Goal: Task Accomplishment & Management: Use online tool/utility

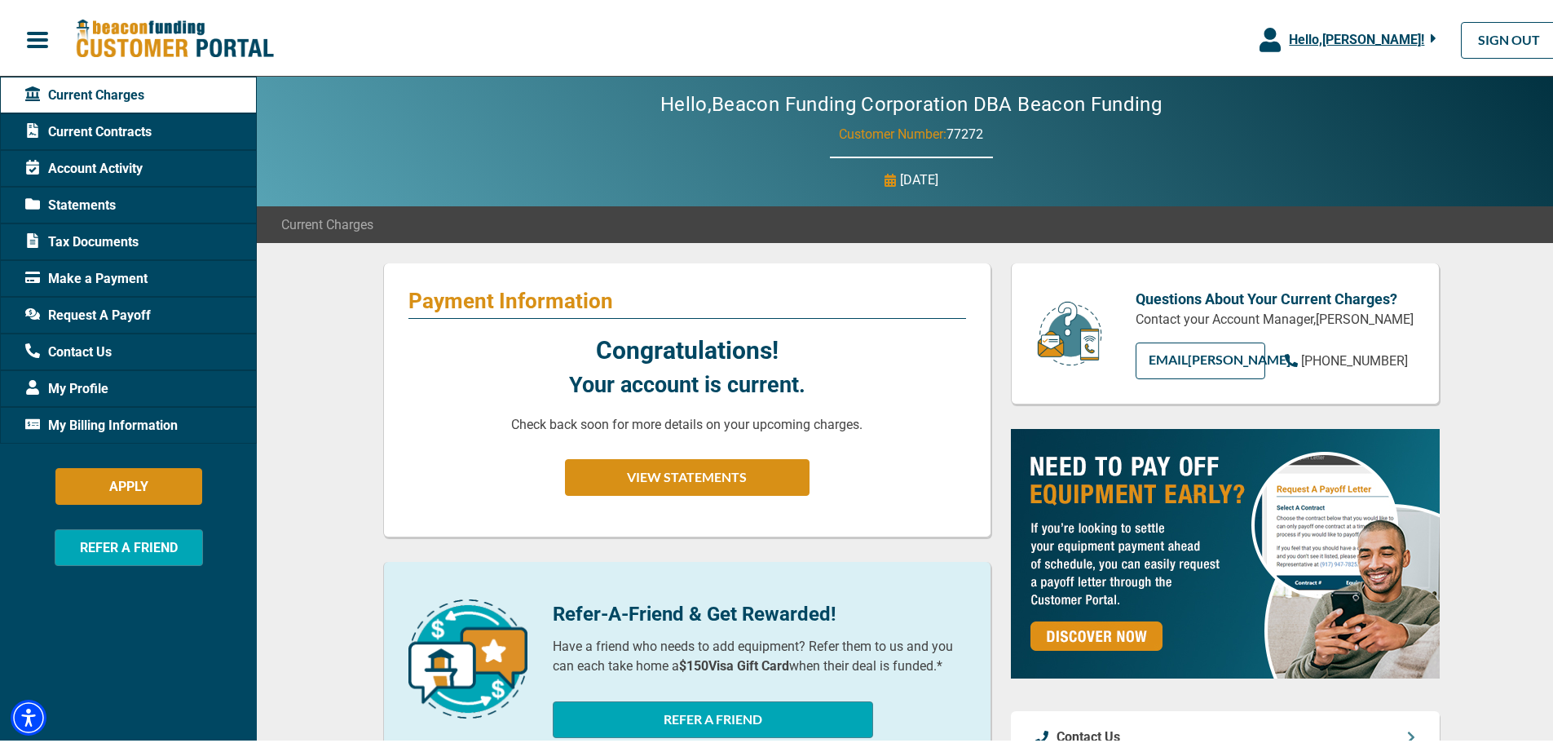
click at [112, 130] on span "Current Contracts" at bounding box center [88, 129] width 126 height 20
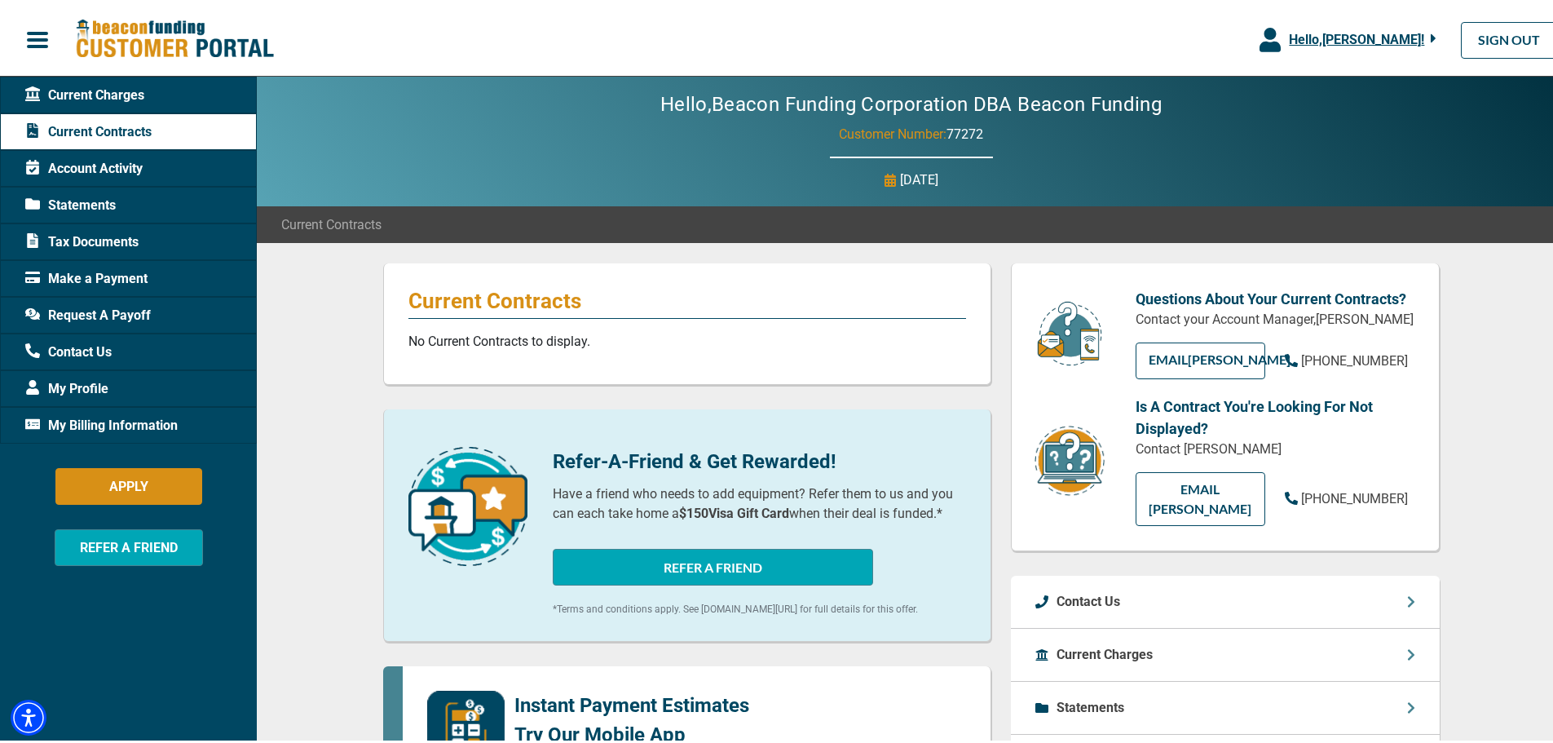
click at [1338, 29] on span "Hello, [PERSON_NAME] !" at bounding box center [1356, 36] width 135 height 15
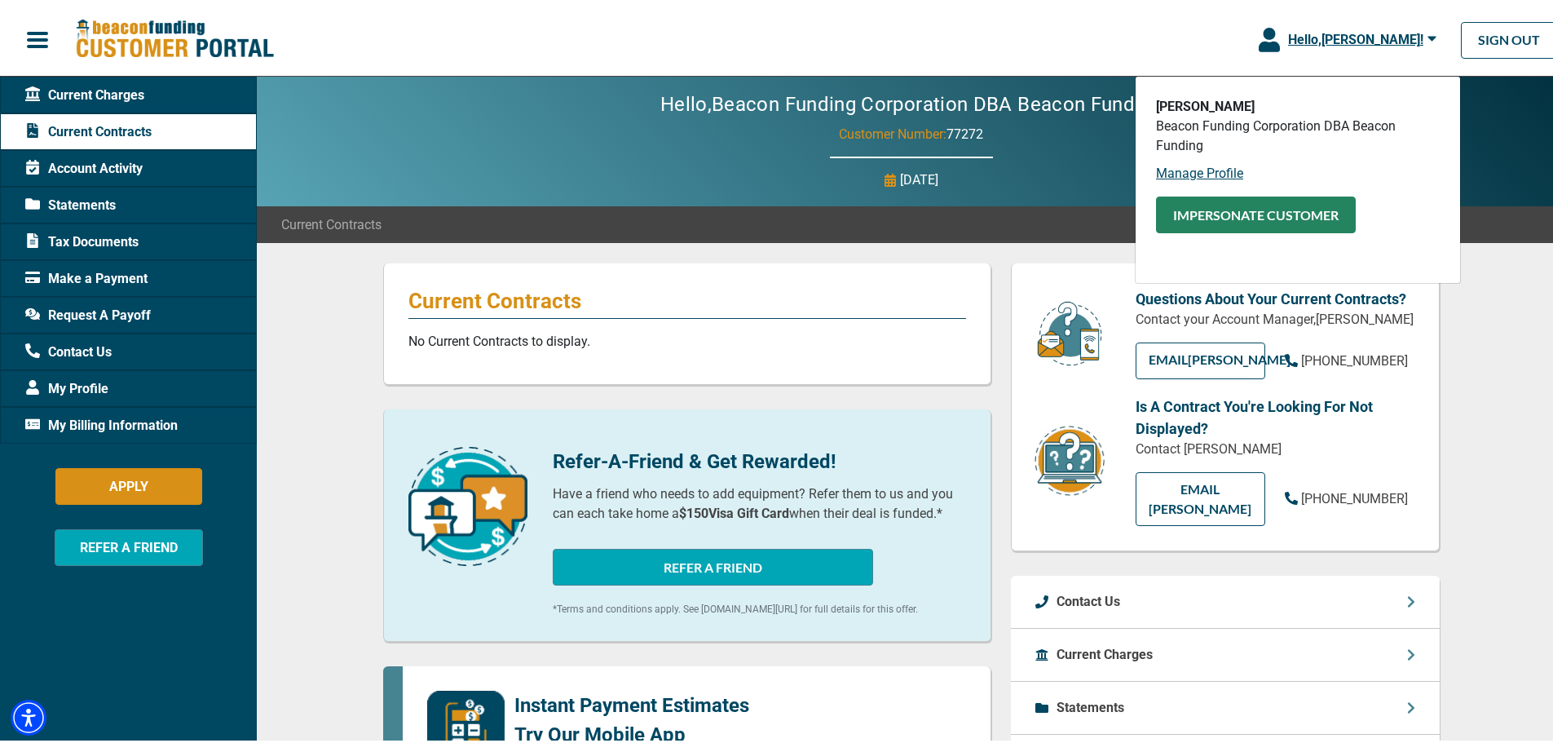
click at [1286, 208] on button "Impersonate Customer" at bounding box center [1256, 211] width 200 height 37
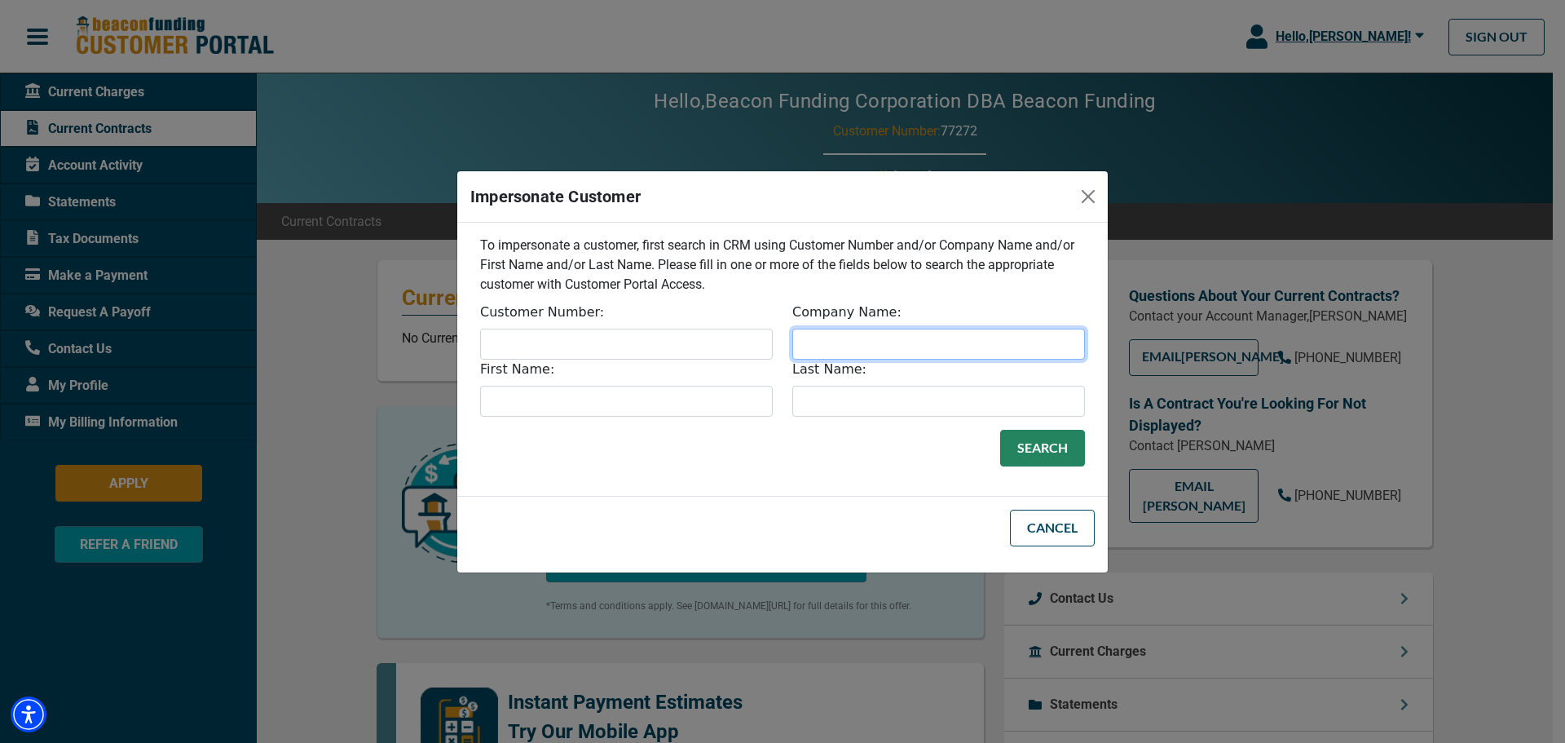
click at [856, 356] on input "Company Name:" at bounding box center [938, 344] width 293 height 31
type input "W"
type input "Weezie"
click at [1037, 459] on button "Search" at bounding box center [1042, 448] width 85 height 37
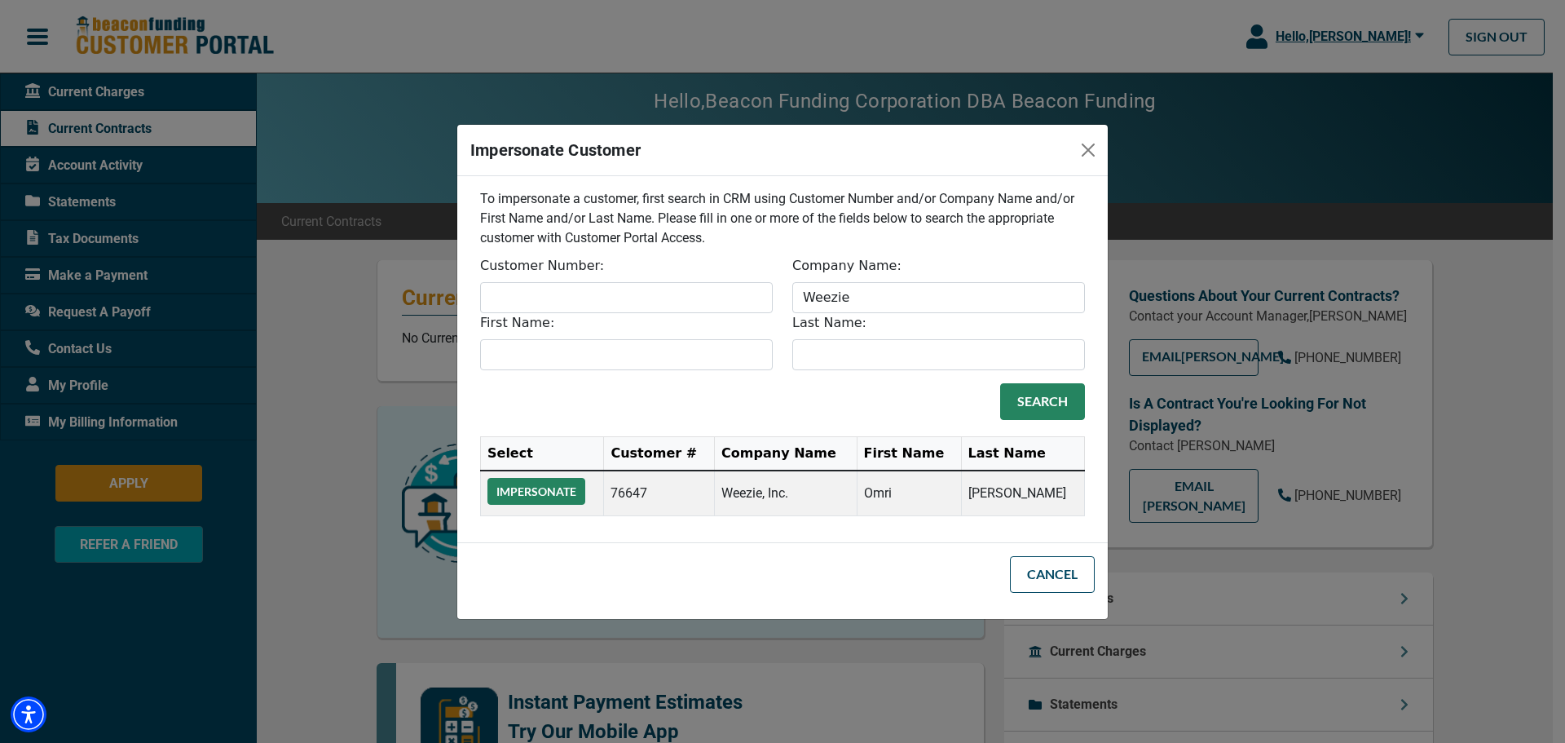
click at [557, 488] on button "Impersonate" at bounding box center [536, 491] width 98 height 27
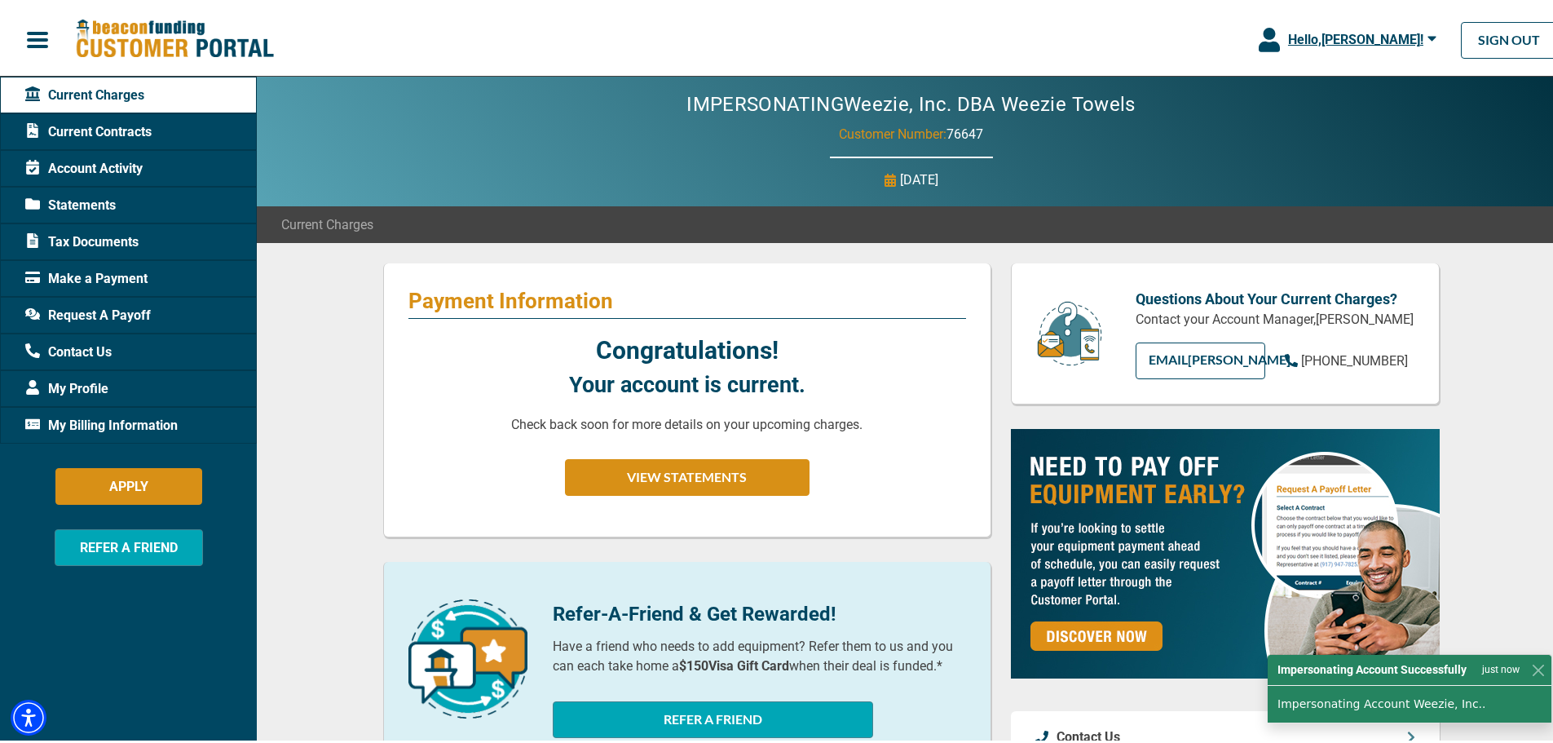
click at [134, 132] on span "Current Contracts" at bounding box center [88, 129] width 126 height 20
